Goal: Task Accomplishment & Management: Manage account settings

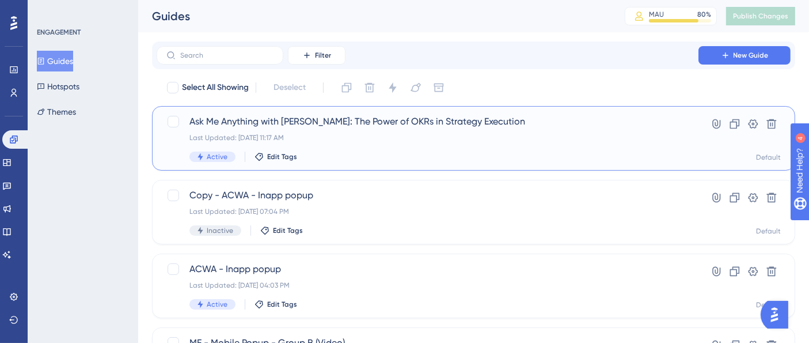
click at [392, 119] on span "Ask Me Anything with [PERSON_NAME]: The Power of OKRs in Strategy Execution" at bounding box center [428, 122] width 476 height 14
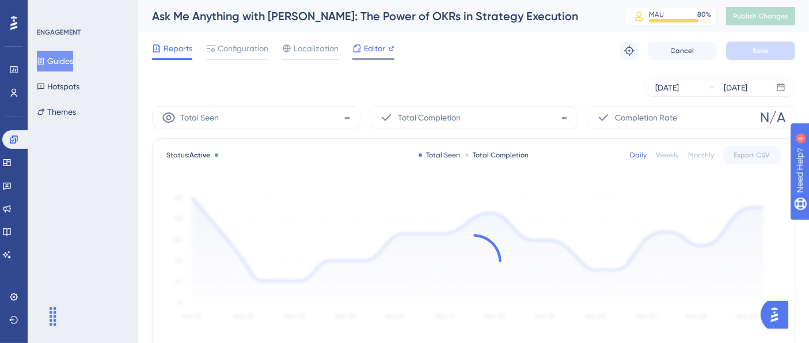
click at [371, 50] on span "Editor" at bounding box center [374, 48] width 21 height 14
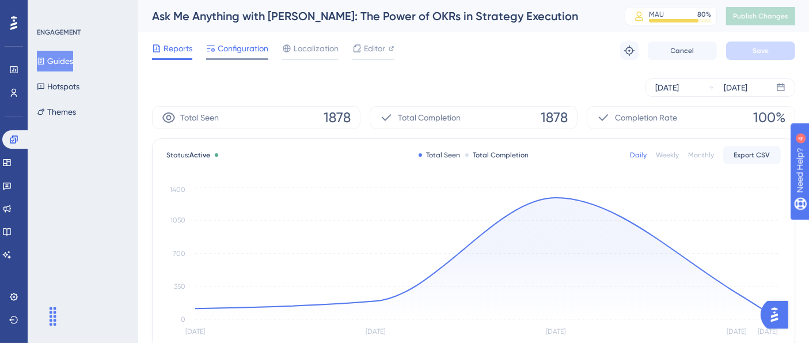
click at [246, 53] on span "Configuration" at bounding box center [243, 48] width 51 height 14
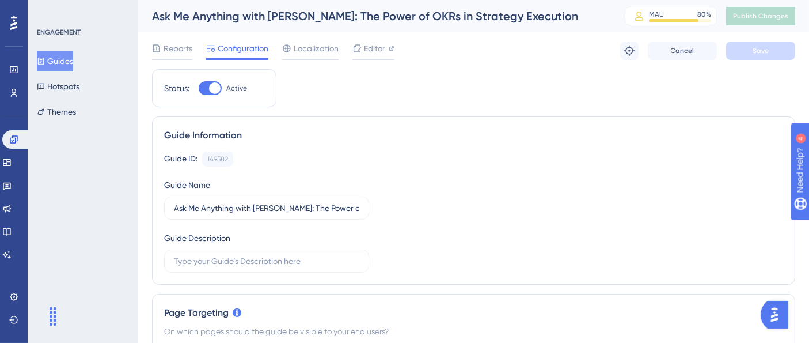
click at [213, 85] on div at bounding box center [215, 88] width 12 height 12
click at [199, 88] on input "Active" at bounding box center [198, 88] width 1 height 1
checkbox input "false"
click at [752, 52] on button "Save" at bounding box center [760, 50] width 69 height 18
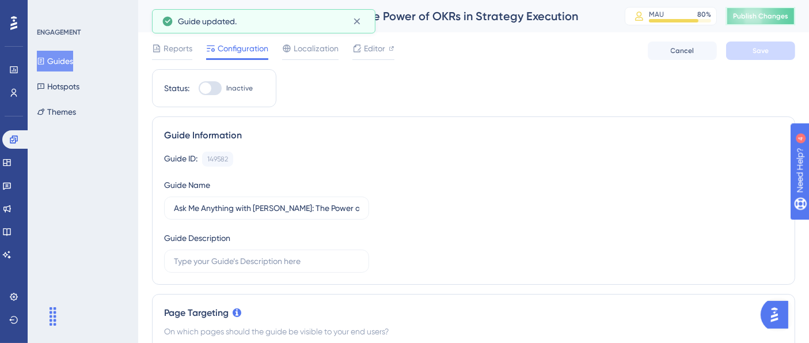
click at [770, 17] on span "Publish Changes" at bounding box center [760, 16] width 55 height 9
click at [70, 60] on button "Guides" at bounding box center [55, 61] width 36 height 21
